Goal: Task Accomplishment & Management: Use online tool/utility

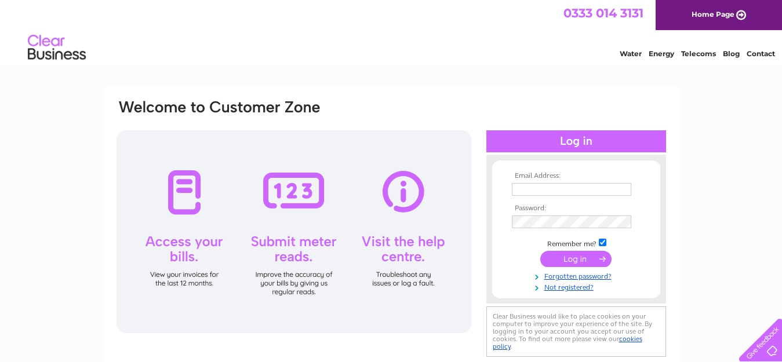
type input "sandrascottages@outlook.com"
click at [568, 257] on input "submit" at bounding box center [575, 259] width 71 height 16
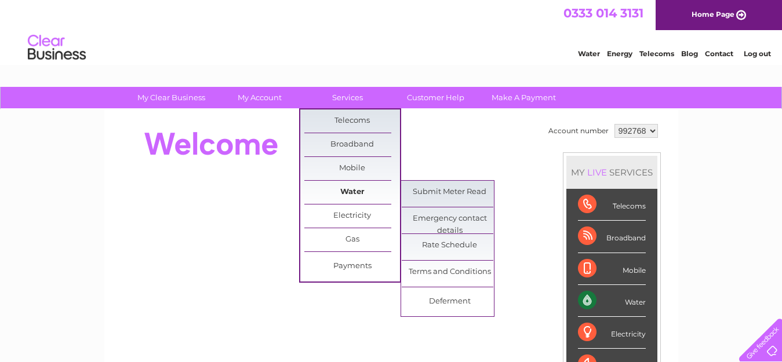
click at [353, 193] on link "Water" at bounding box center [352, 192] width 96 height 23
click at [416, 197] on link "Submit Meter Read" at bounding box center [450, 192] width 96 height 23
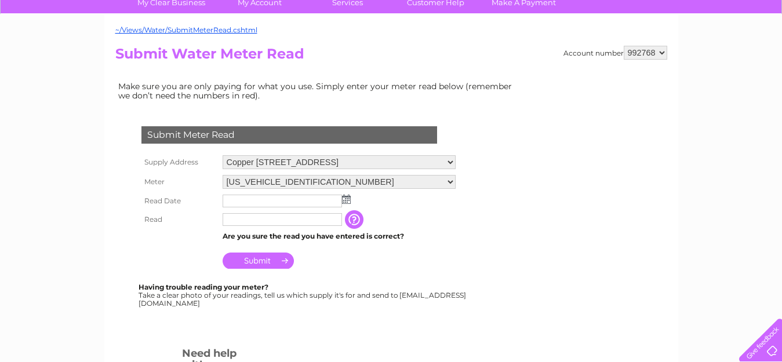
scroll to position [116, 0]
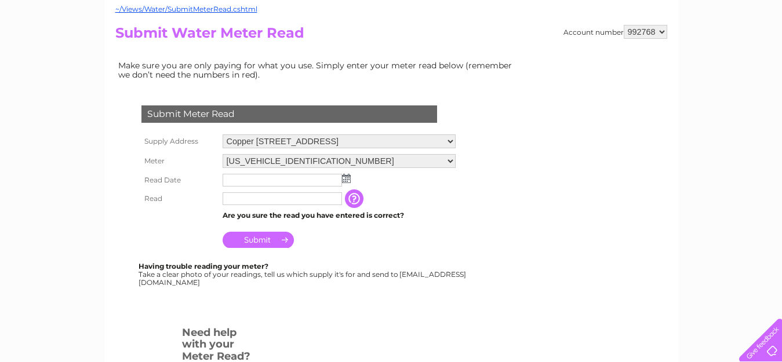
click at [347, 179] on img at bounding box center [346, 178] width 9 height 9
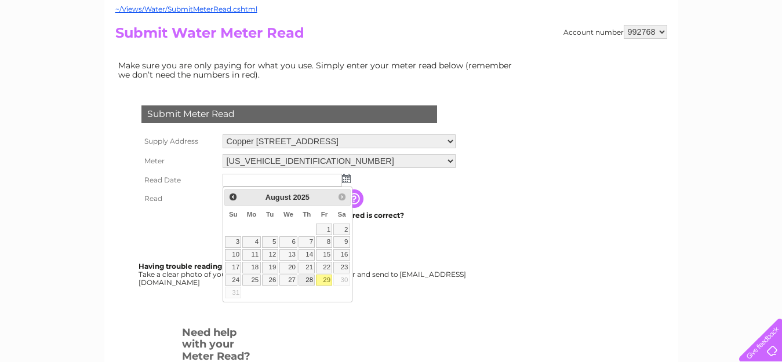
click at [307, 280] on link "28" at bounding box center [307, 281] width 16 height 12
type input "2025/08/28"
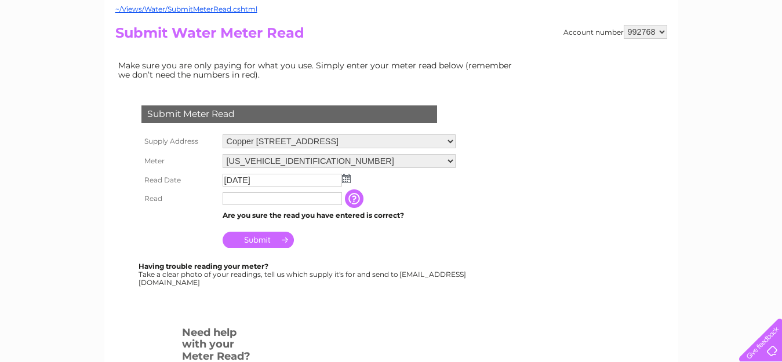
click at [236, 197] on input "text" at bounding box center [282, 198] width 119 height 13
type input "00263"
click at [260, 242] on input "Submit" at bounding box center [258, 240] width 71 height 16
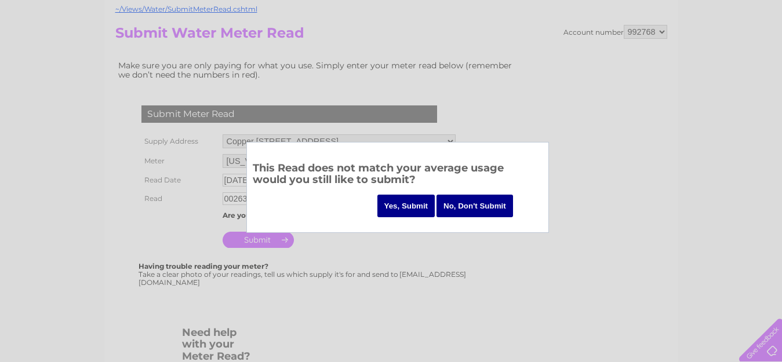
click at [412, 206] on input "Yes, Submit" at bounding box center [406, 206] width 58 height 23
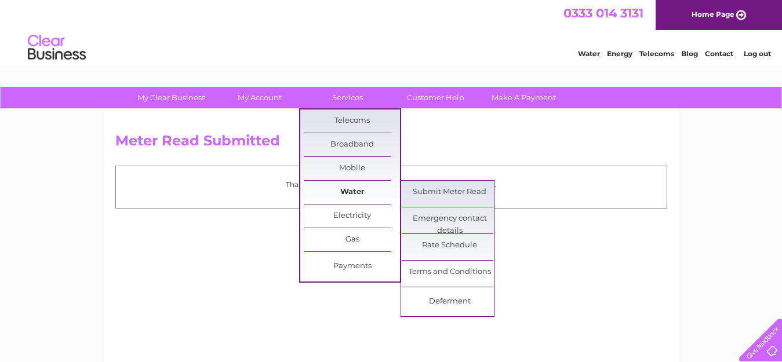
click at [351, 192] on link "Water" at bounding box center [352, 192] width 96 height 23
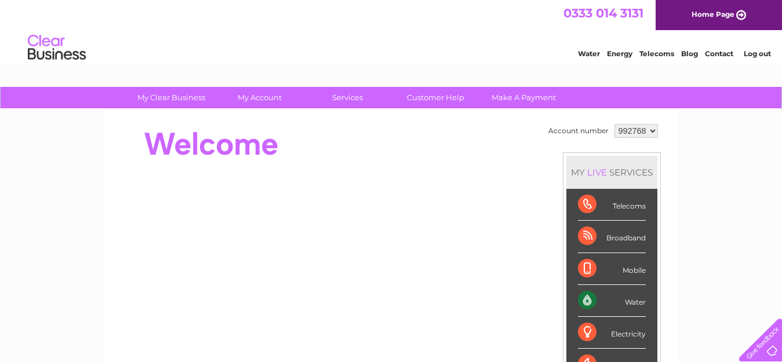
click at [651, 131] on select "992768 992774" at bounding box center [635, 131] width 43 height 14
select select "992774"
click at [614, 124] on select "992768 992774" at bounding box center [635, 131] width 43 height 14
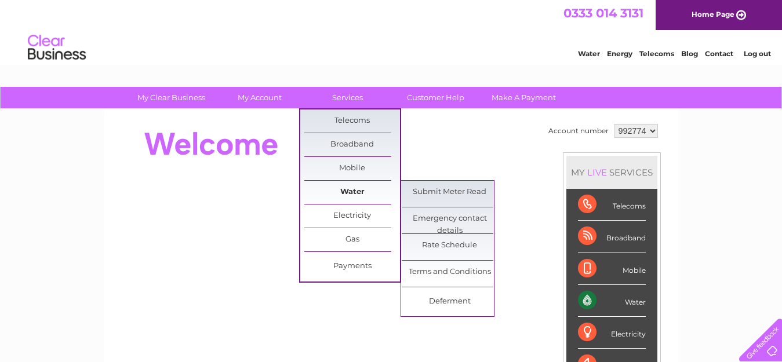
click at [348, 190] on link "Water" at bounding box center [352, 192] width 96 height 23
click at [425, 188] on link "Submit Meter Read" at bounding box center [450, 192] width 96 height 23
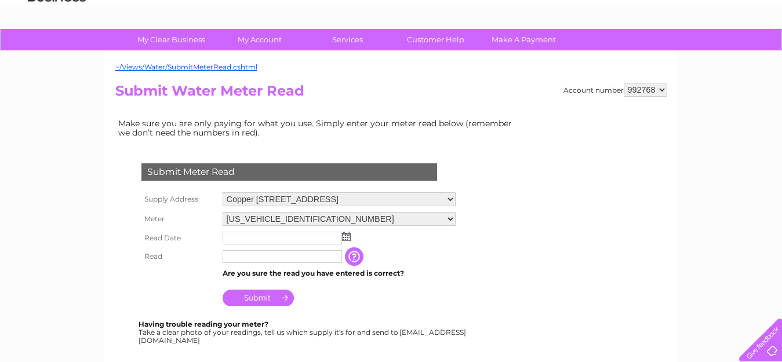
scroll to position [116, 0]
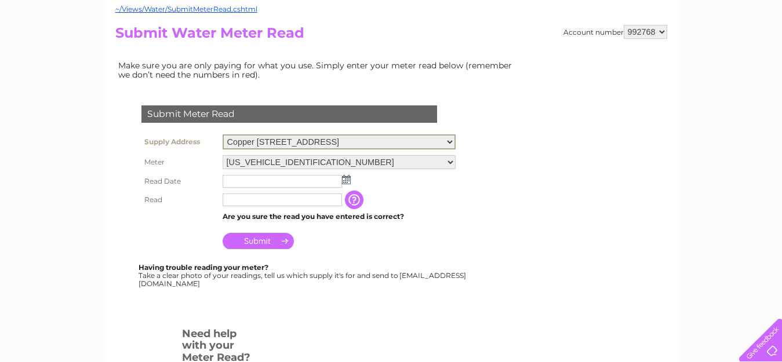
click at [456, 143] on select "Copper [STREET_ADDRESS]" at bounding box center [339, 141] width 233 height 15
click at [503, 188] on form "Submit Meter Read Supply Address [STREET_ADDRESS] Meter [US_VEHICLE_IDENTIFICAT…" at bounding box center [318, 266] width 406 height 368
click at [664, 33] on select "992768 992774" at bounding box center [645, 32] width 43 height 14
select select "992774"
click at [624, 25] on select "992768 992774" at bounding box center [645, 32] width 43 height 14
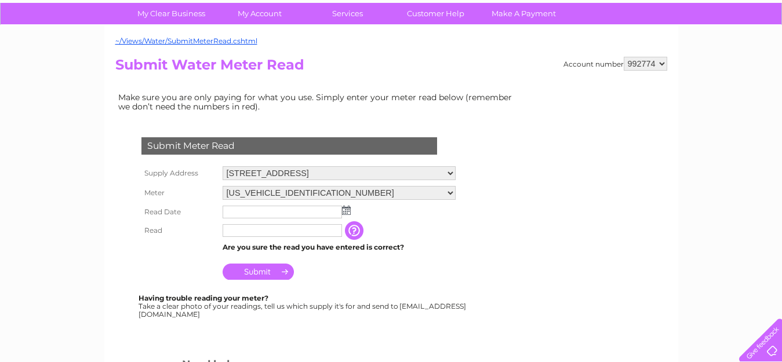
scroll to position [116, 0]
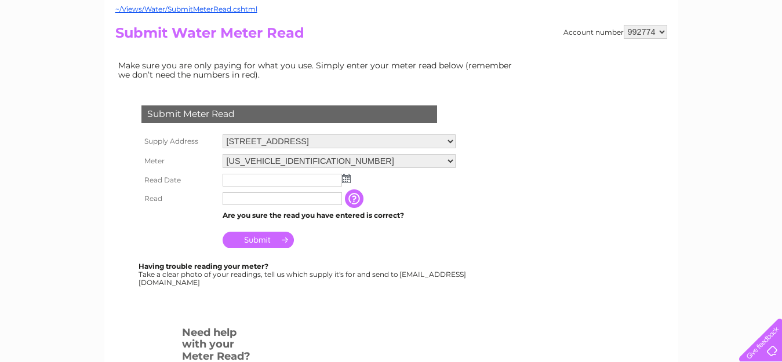
click at [349, 178] on img at bounding box center [346, 178] width 9 height 9
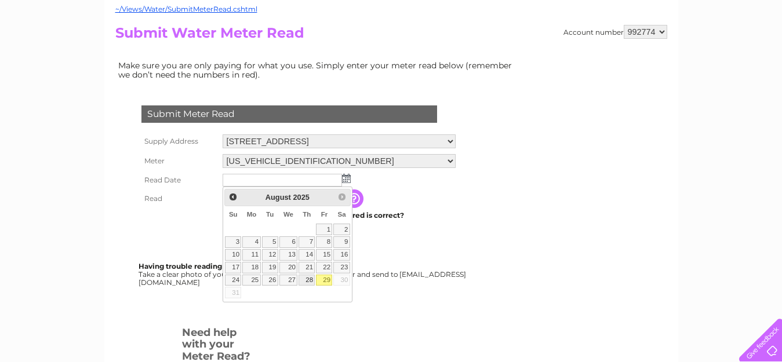
click at [307, 280] on link "28" at bounding box center [307, 281] width 16 height 12
type input "2025/08/28"
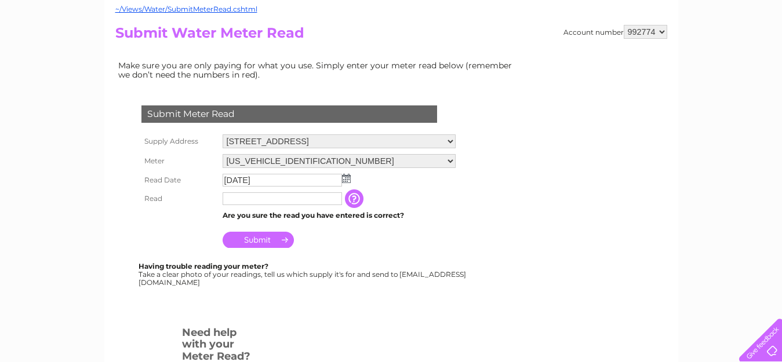
click at [231, 198] on input "text" at bounding box center [282, 198] width 119 height 13
type input "00367"
click at [252, 241] on input "Submit" at bounding box center [258, 240] width 71 height 16
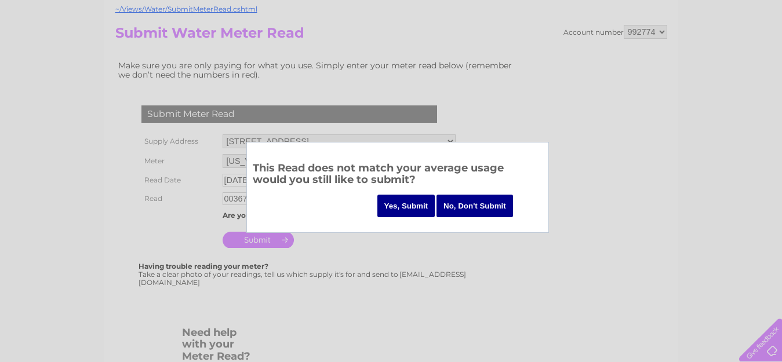
click at [409, 207] on input "Yes, Submit" at bounding box center [406, 206] width 58 height 23
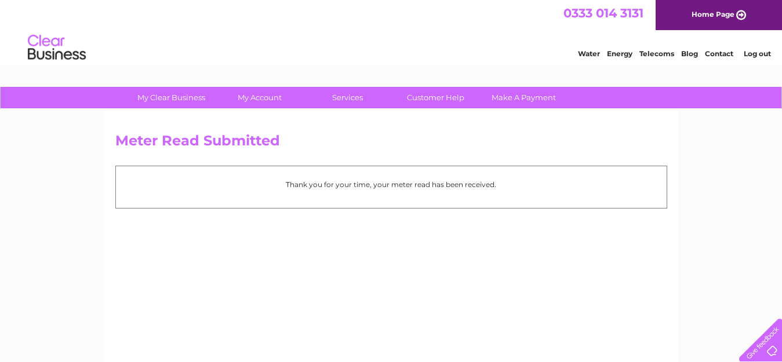
click at [756, 52] on link "Log out" at bounding box center [757, 53] width 27 height 9
